Goal: Information Seeking & Learning: Learn about a topic

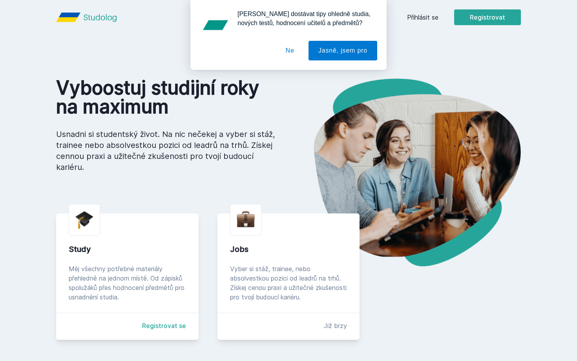
click at [431, 16] on div "[PERSON_NAME] dostávat tipy ohledně studia, nových testů, hodnocení učitelů a p…" at bounding box center [288, 35] width 577 height 70
click at [291, 51] on button "Ne" at bounding box center [290, 51] width 28 height 20
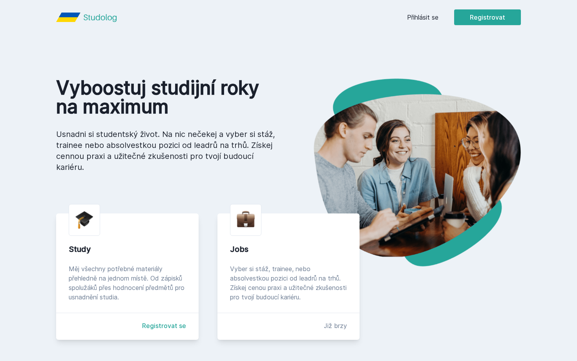
click at [422, 21] on link "Přihlásit se" at bounding box center [422, 17] width 31 height 9
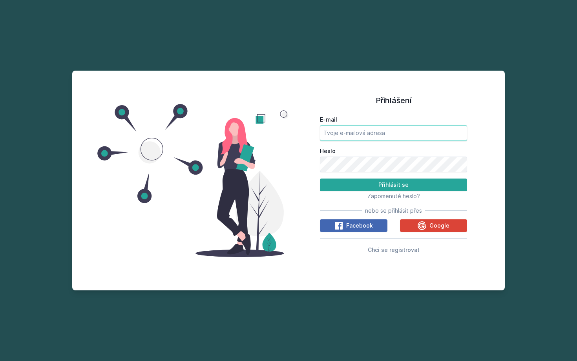
type input "[EMAIL_ADDRESS][DOMAIN_NAME]"
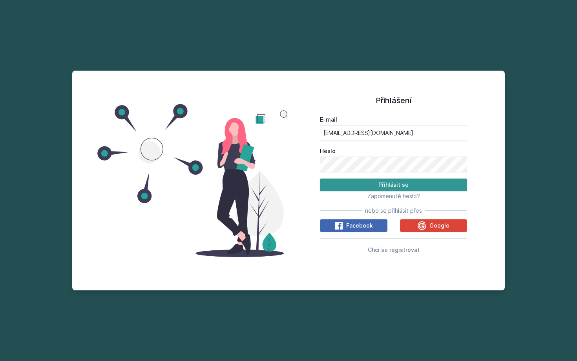
click at [372, 183] on button "Přihlásit se" at bounding box center [393, 185] width 147 height 13
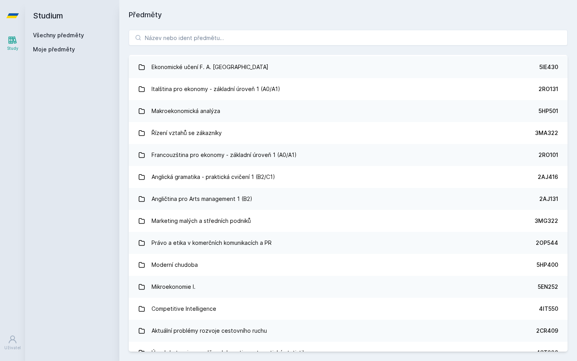
scroll to position [4674, 0]
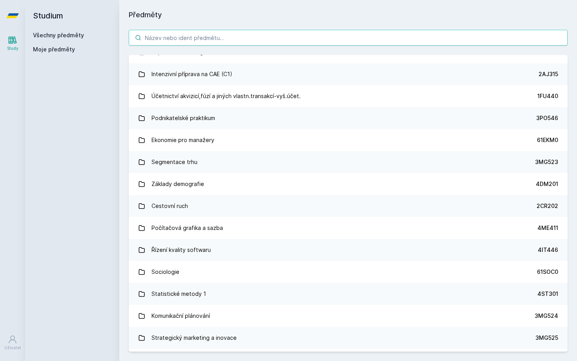
click at [188, 38] on input "search" at bounding box center [348, 38] width 439 height 16
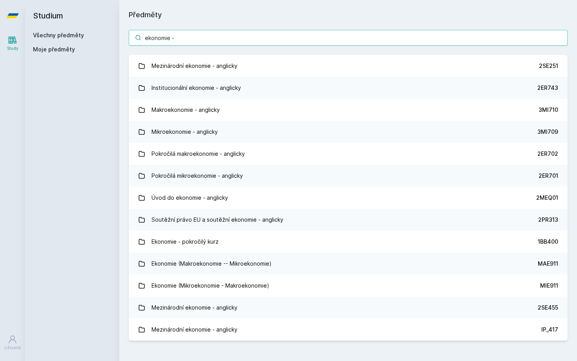
scroll to position [0, 0]
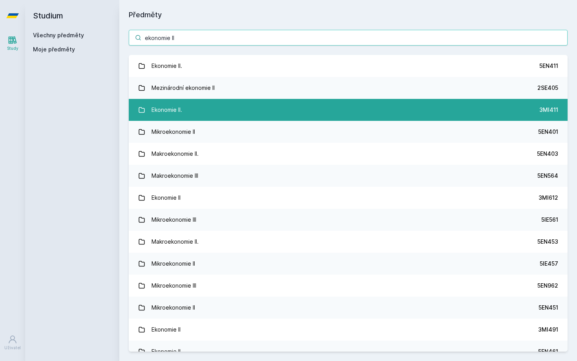
type input "ekonomie II"
click at [212, 109] on link "Ekonomie II. 3MI411" at bounding box center [348, 110] width 439 height 22
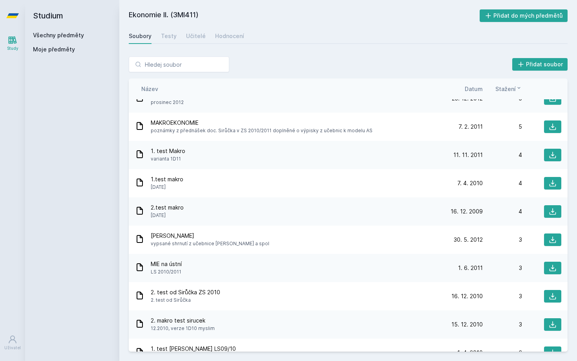
scroll to position [418, 0]
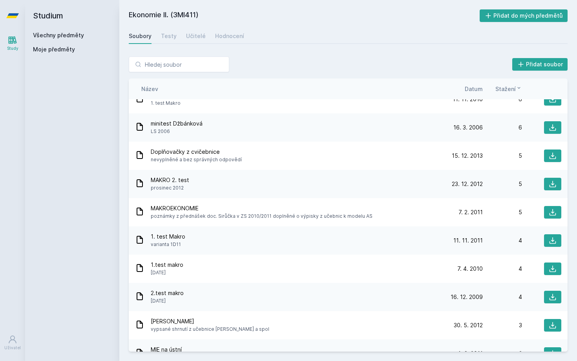
click at [471, 89] on span "Datum" at bounding box center [474, 89] width 18 height 8
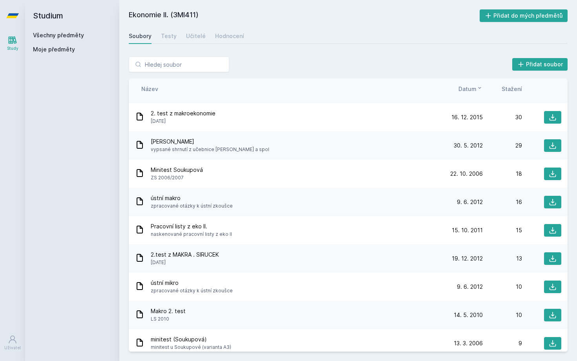
scroll to position [0, 0]
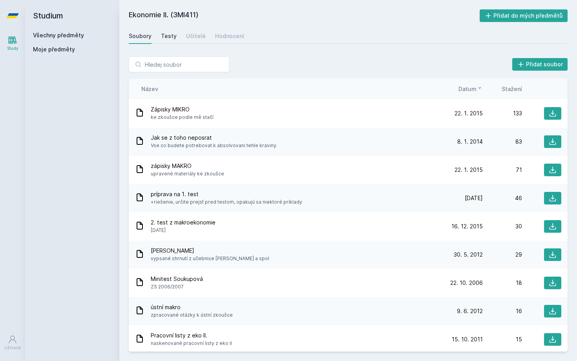
click at [165, 36] on div "Testy" at bounding box center [169, 36] width 16 height 8
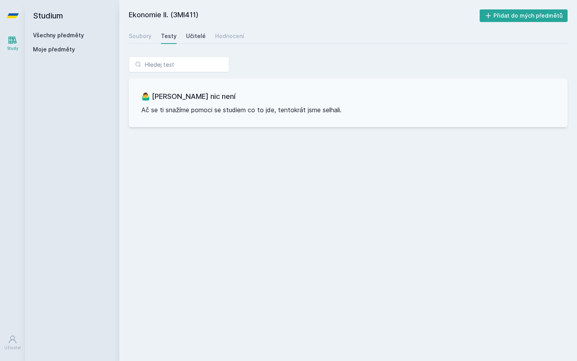
click at [186, 35] on div "Učitelé" at bounding box center [196, 36] width 20 height 8
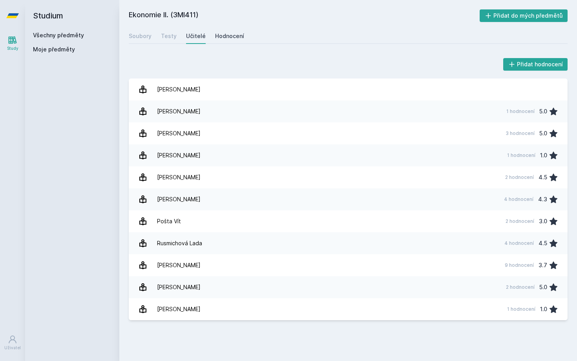
click at [215, 38] on div "Hodnocení" at bounding box center [229, 36] width 29 height 8
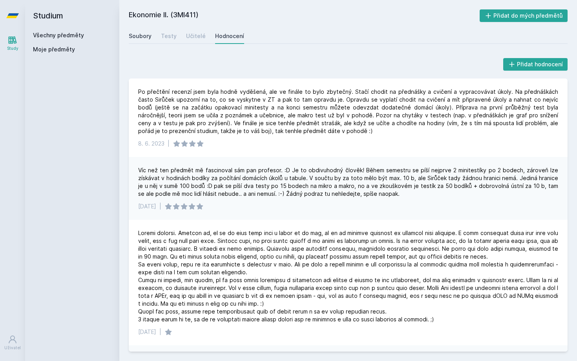
click at [142, 37] on div "Soubory" at bounding box center [140, 36] width 23 height 8
click at [191, 104] on div "Po přečtění recenzí jsem byla hodně vyděšená, ale ve finále to bylo zbytečný. S…" at bounding box center [348, 111] width 420 height 47
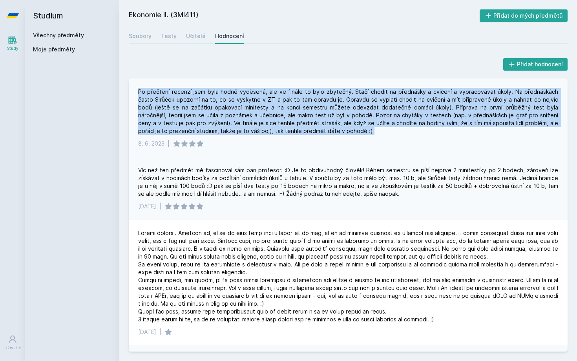
click at [191, 104] on div "Po přečtění recenzí jsem byla hodně vyděšená, ale ve finále to bylo zbytečný. S…" at bounding box center [348, 111] width 420 height 47
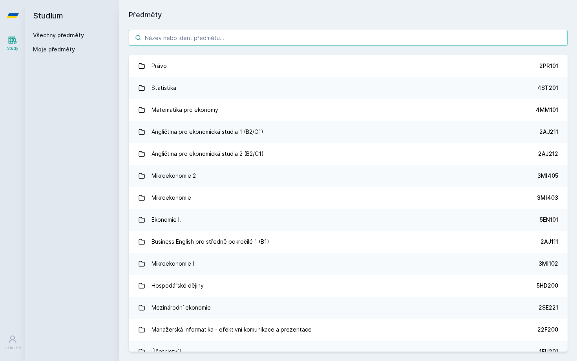
click at [179, 38] on input "search" at bounding box center [348, 38] width 439 height 16
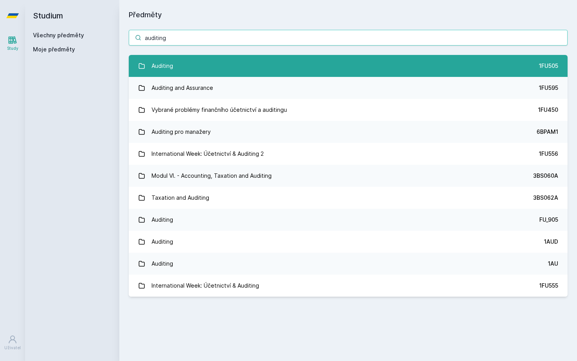
type input "auditing"
click at [195, 68] on link "Auditing 1FU505" at bounding box center [348, 66] width 439 height 22
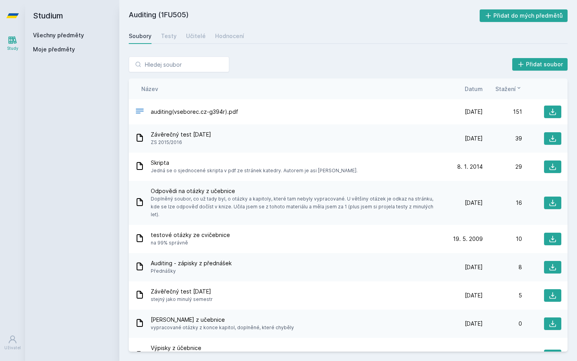
click at [473, 91] on span "Datum" at bounding box center [474, 89] width 18 height 8
